Goal: Navigation & Orientation: Find specific page/section

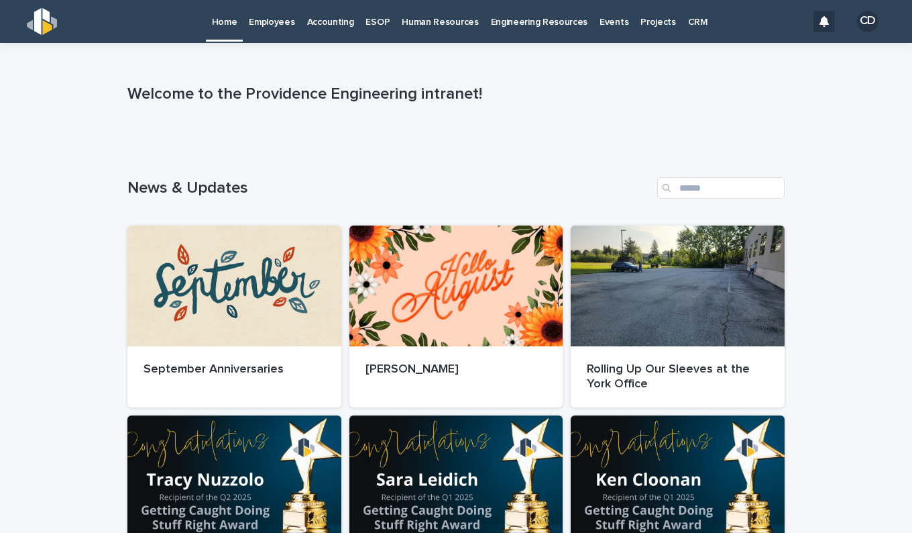
click at [415, 21] on p "Human Resources" at bounding box center [440, 14] width 76 height 28
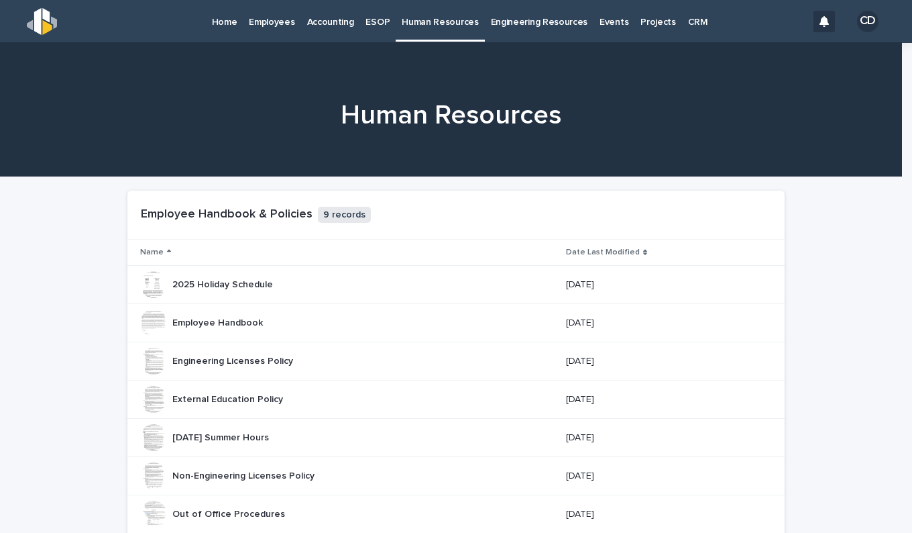
click at [538, 23] on p "Engineering Resources" at bounding box center [539, 14] width 97 height 28
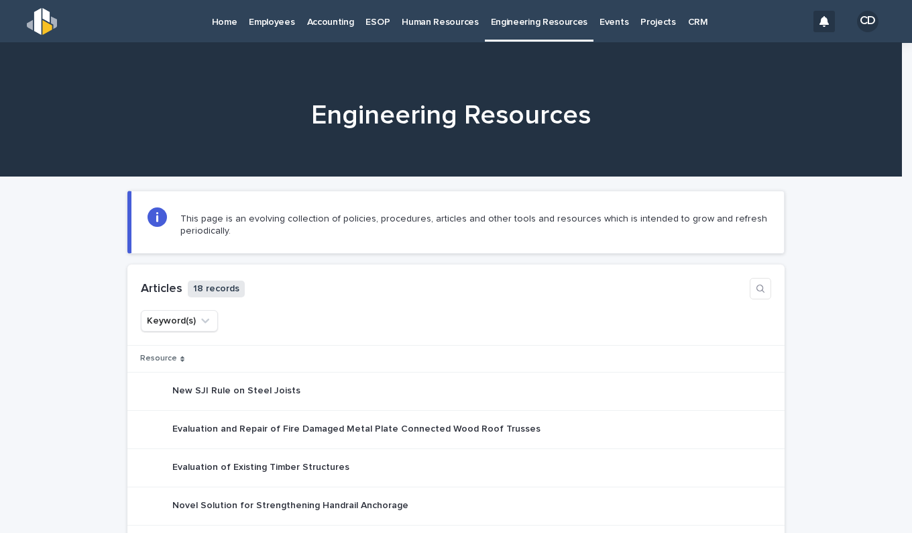
scroll to position [268, 0]
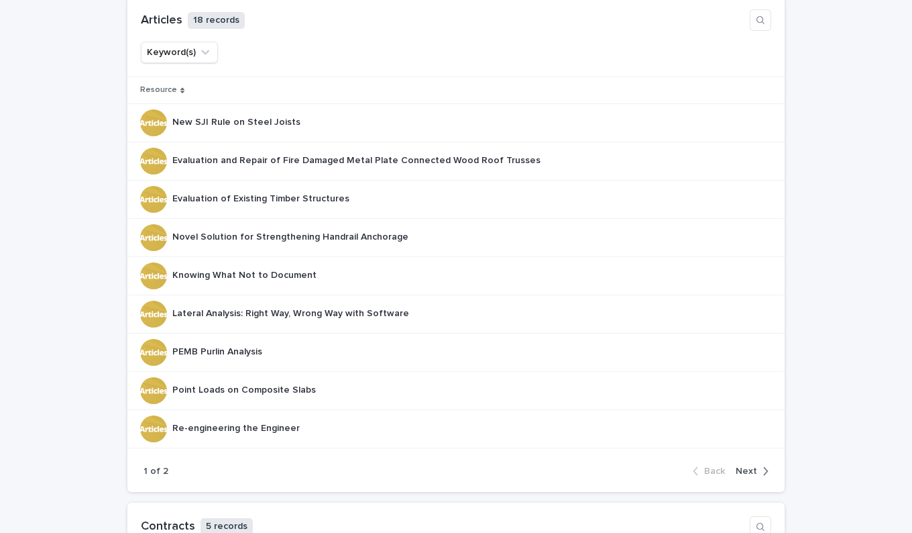
click at [751, 470] on span "Next" at bounding box center [746, 470] width 21 height 9
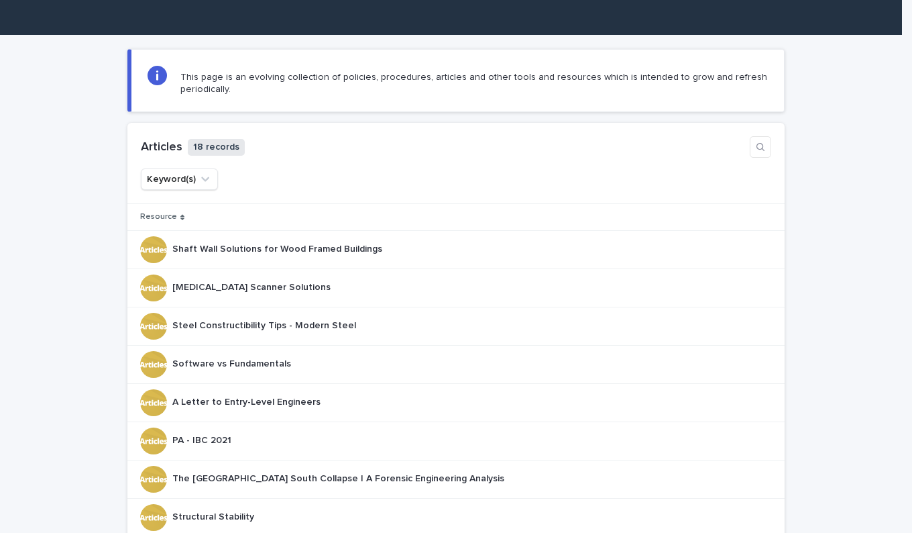
scroll to position [0, 0]
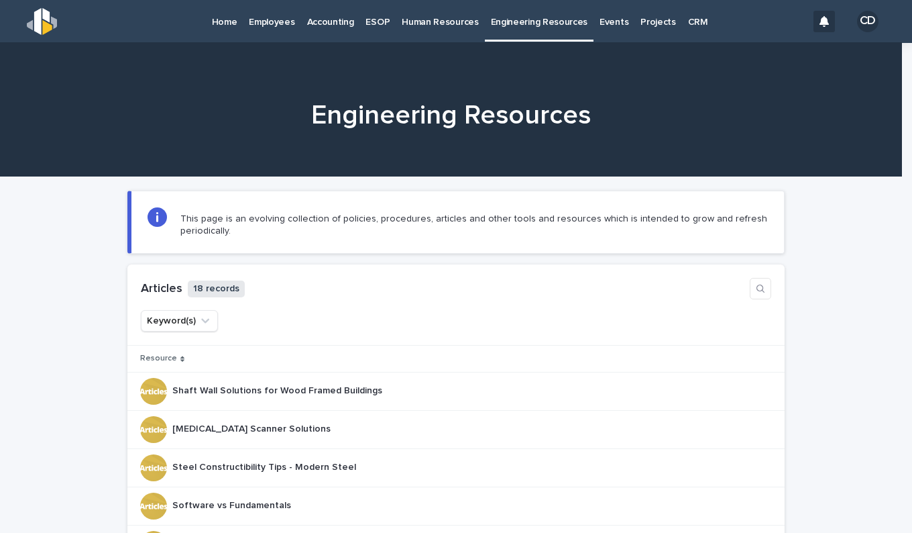
click at [437, 19] on p "Human Resources" at bounding box center [440, 14] width 76 height 28
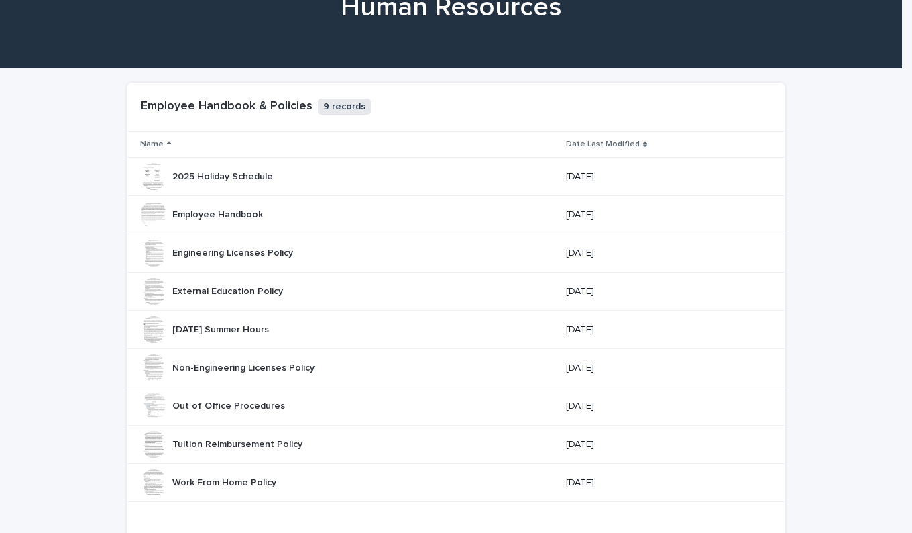
scroll to position [134, 0]
